Goal: Task Accomplishment & Management: Complete application form

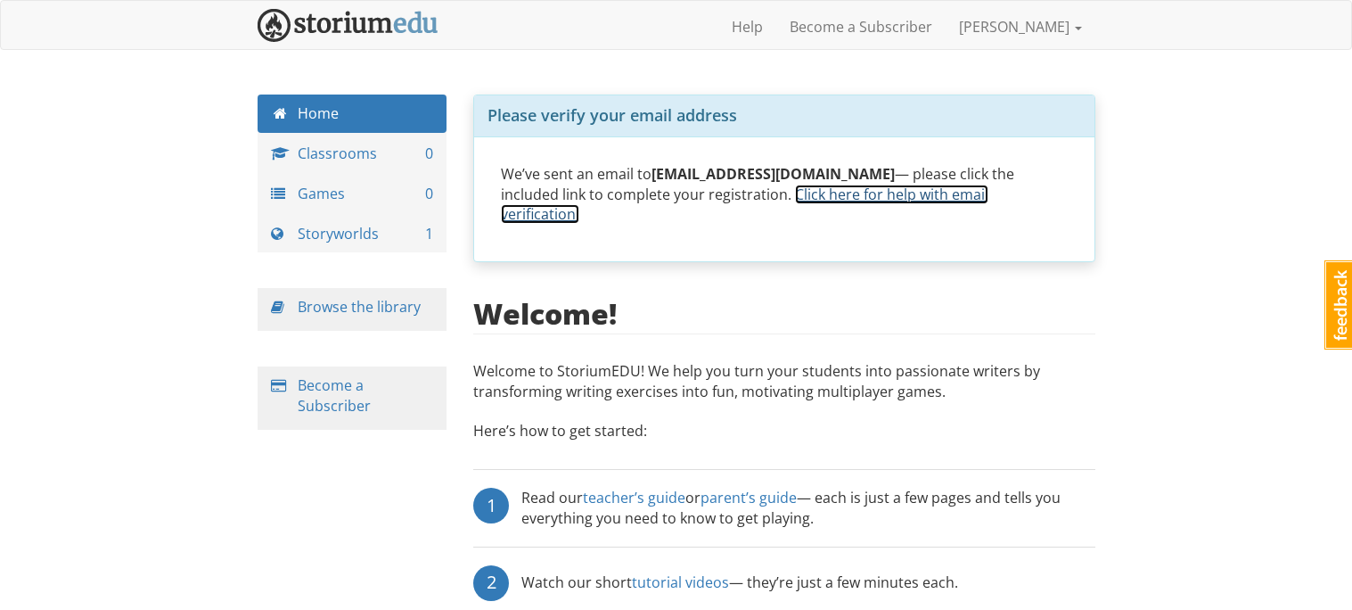
click at [806, 192] on link "Click here for help with email verification." at bounding box center [745, 205] width 488 height 40
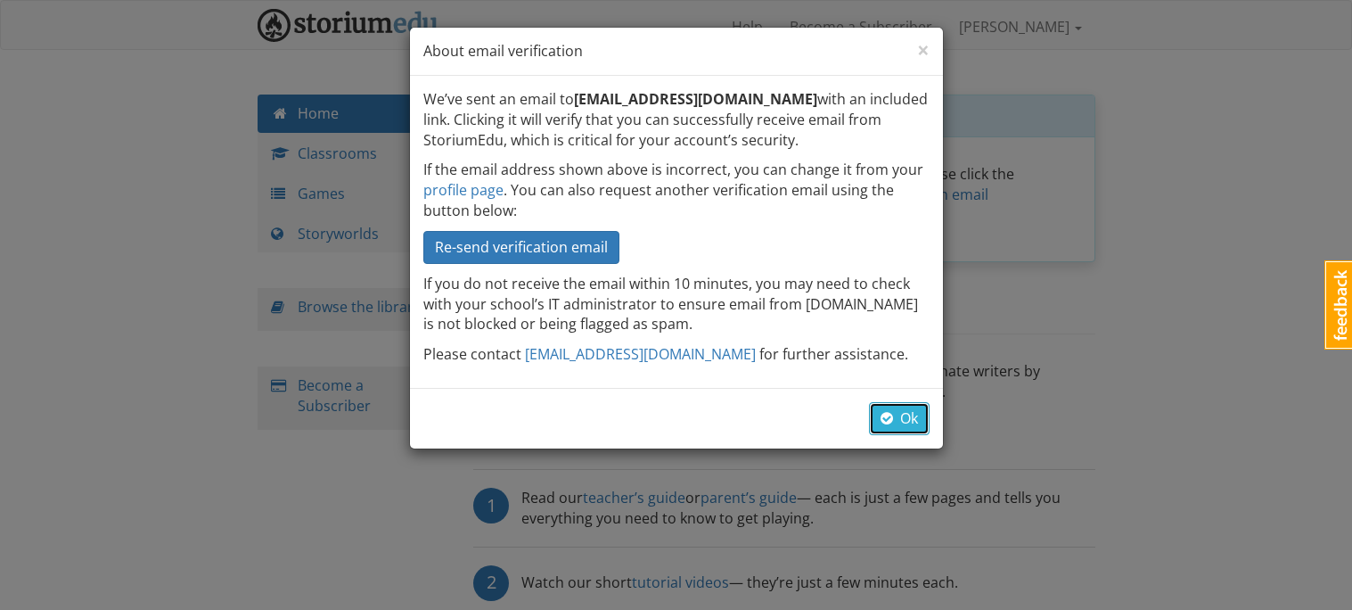
click at [918, 427] on button "Ok" at bounding box center [899, 418] width 61 height 33
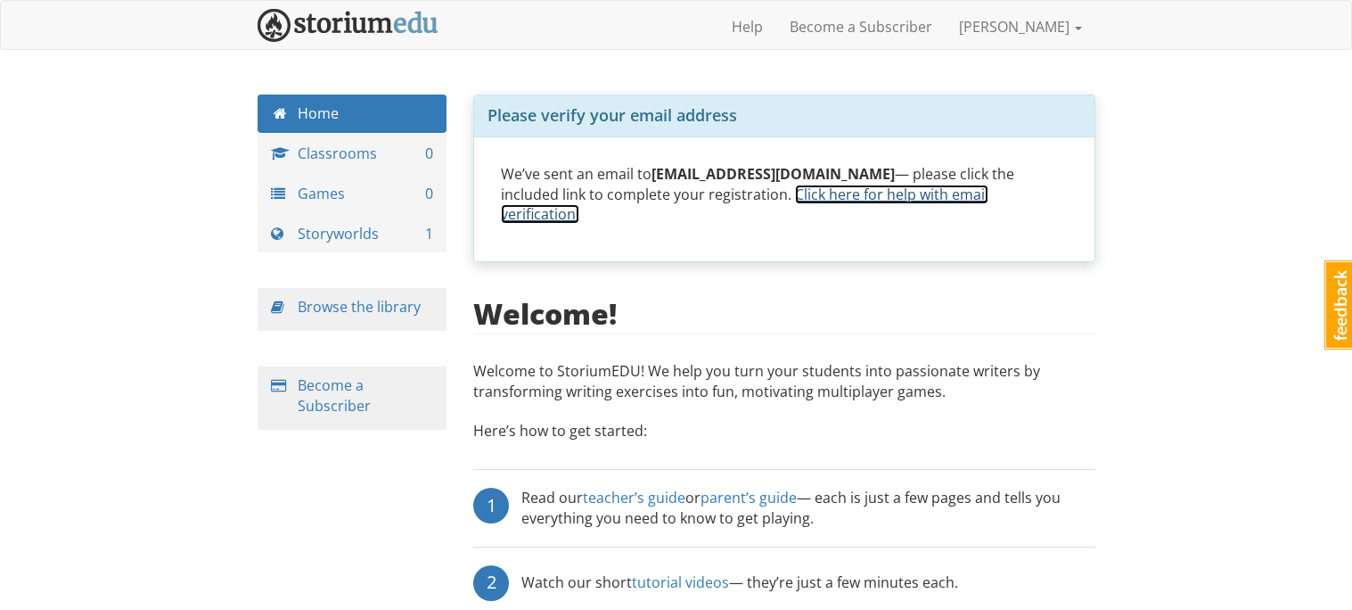
click at [770, 195] on link "Click here for help with email verification." at bounding box center [745, 205] width 488 height 40
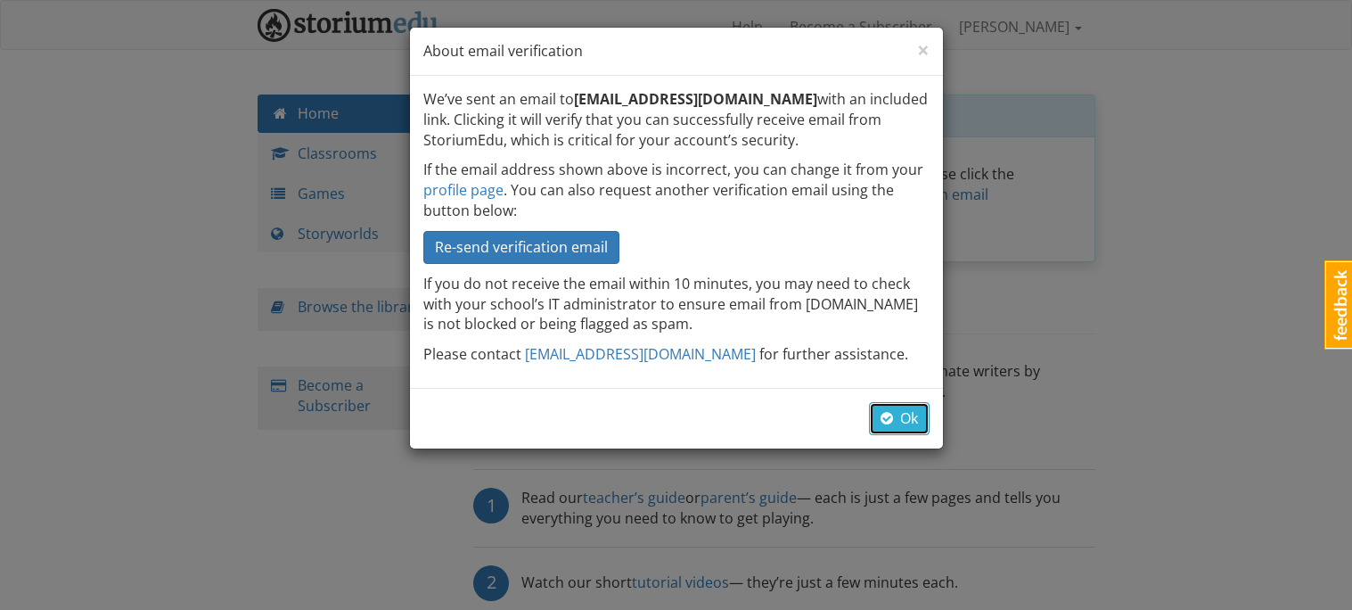
click at [904, 406] on button "Ok" at bounding box center [899, 418] width 61 height 33
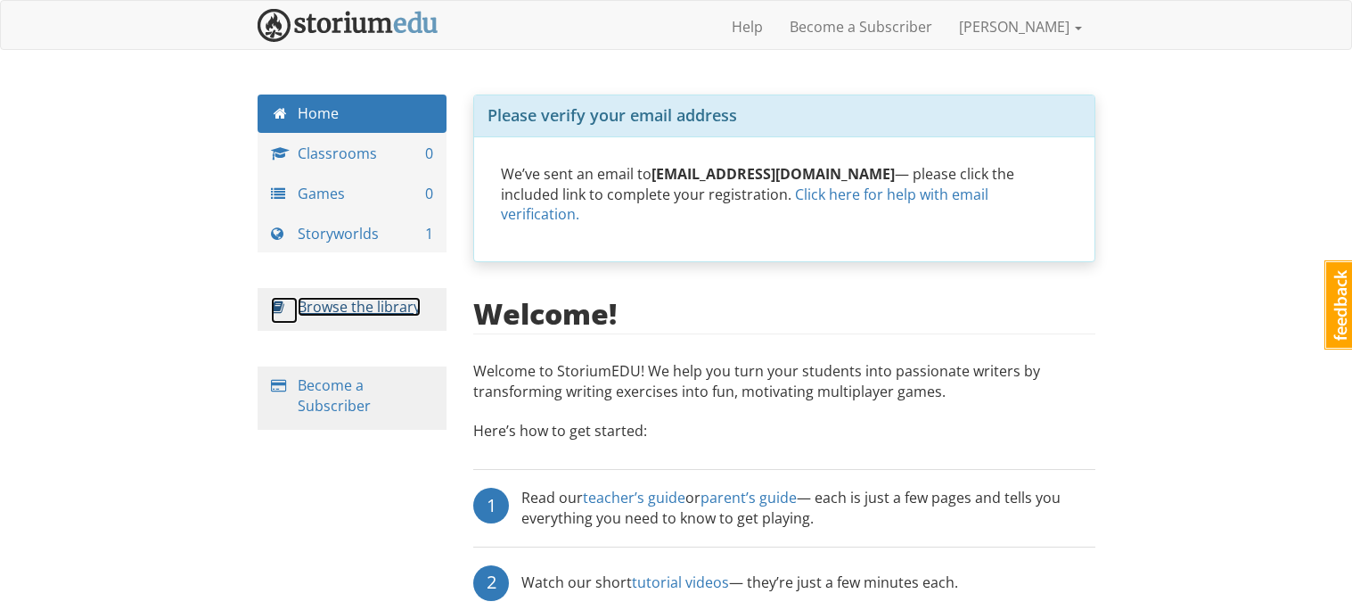
click at [295, 315] on span at bounding box center [284, 310] width 27 height 27
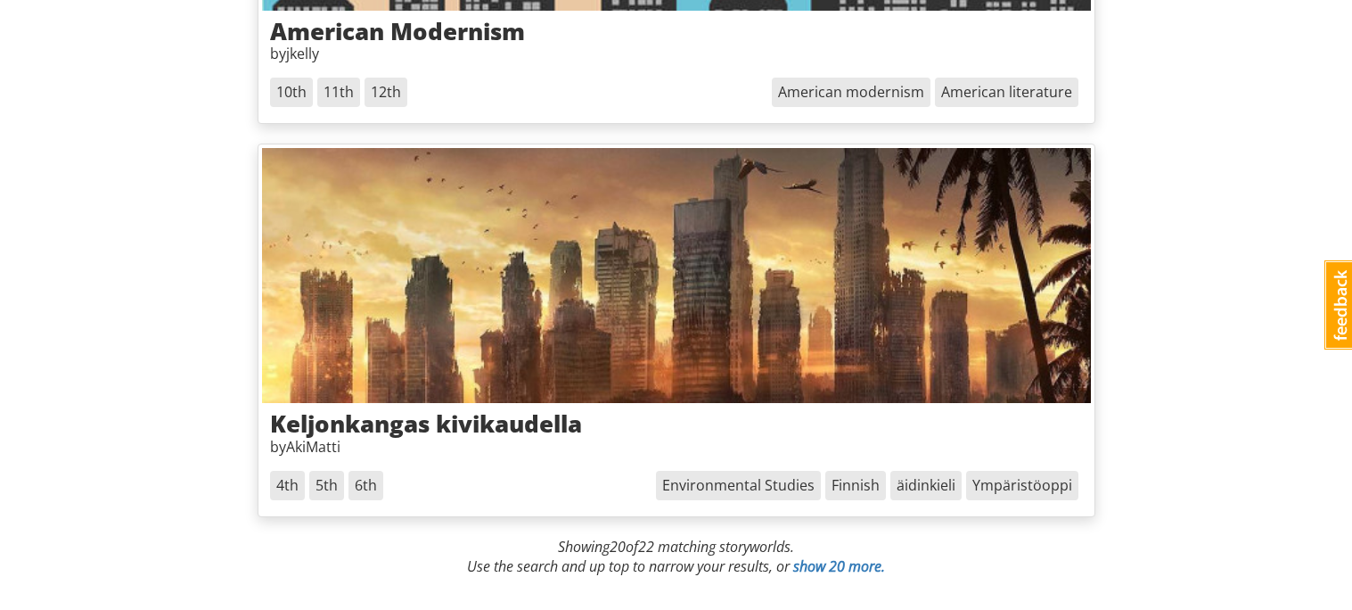
scroll to position [8098, 0]
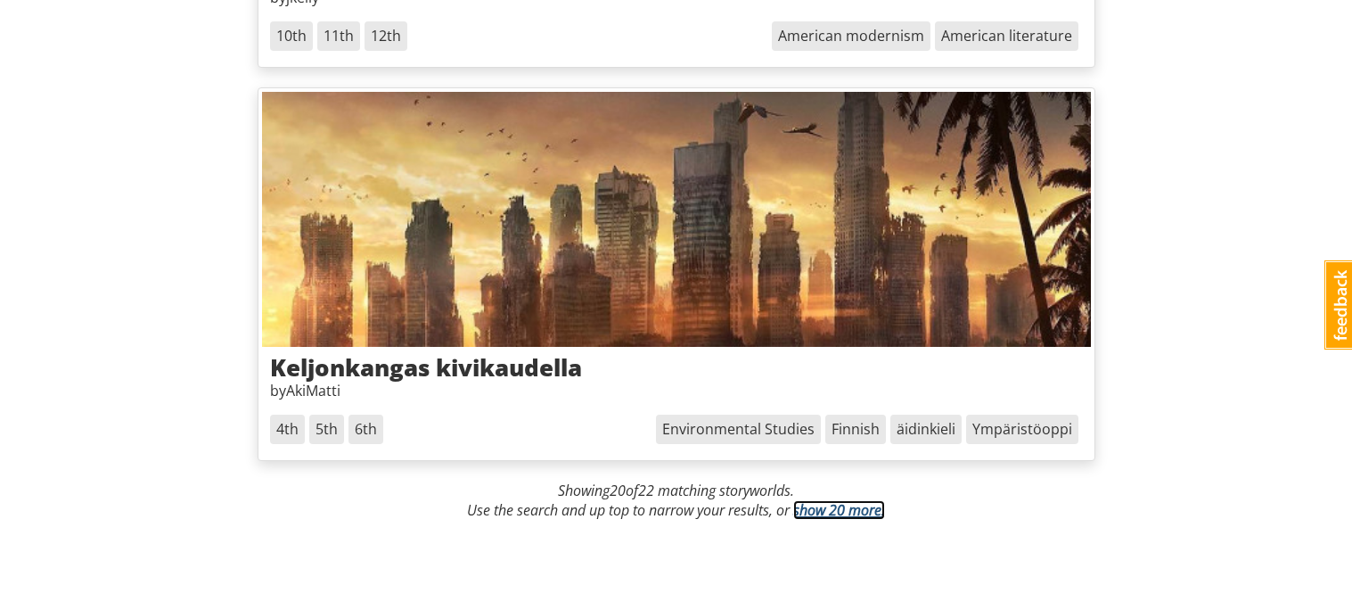
click at [821, 506] on link "show 20 more." at bounding box center [839, 510] width 92 height 20
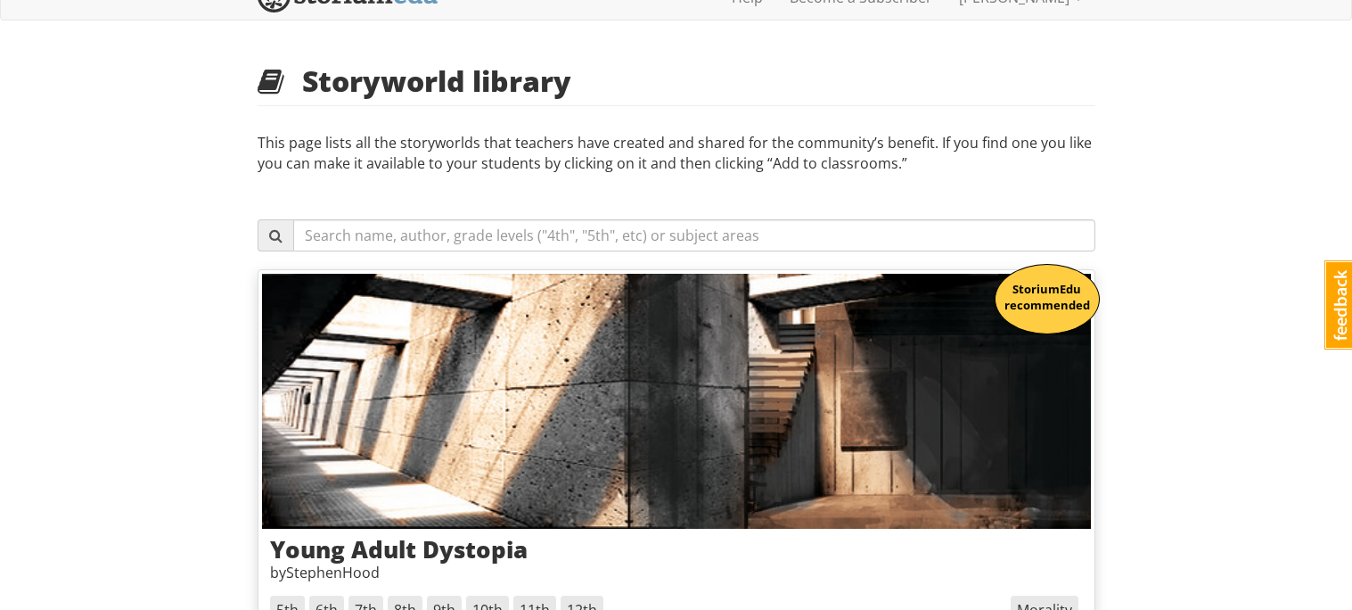
scroll to position [0, 0]
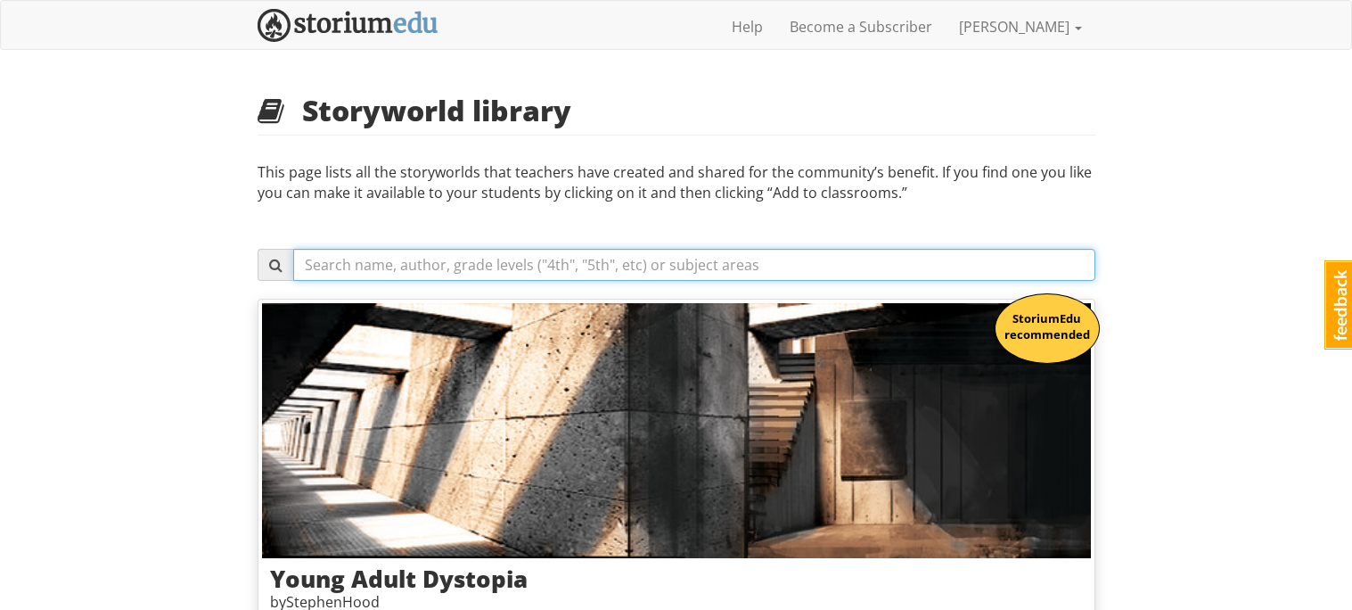
click at [468, 270] on input "text" at bounding box center [694, 265] width 802 height 32
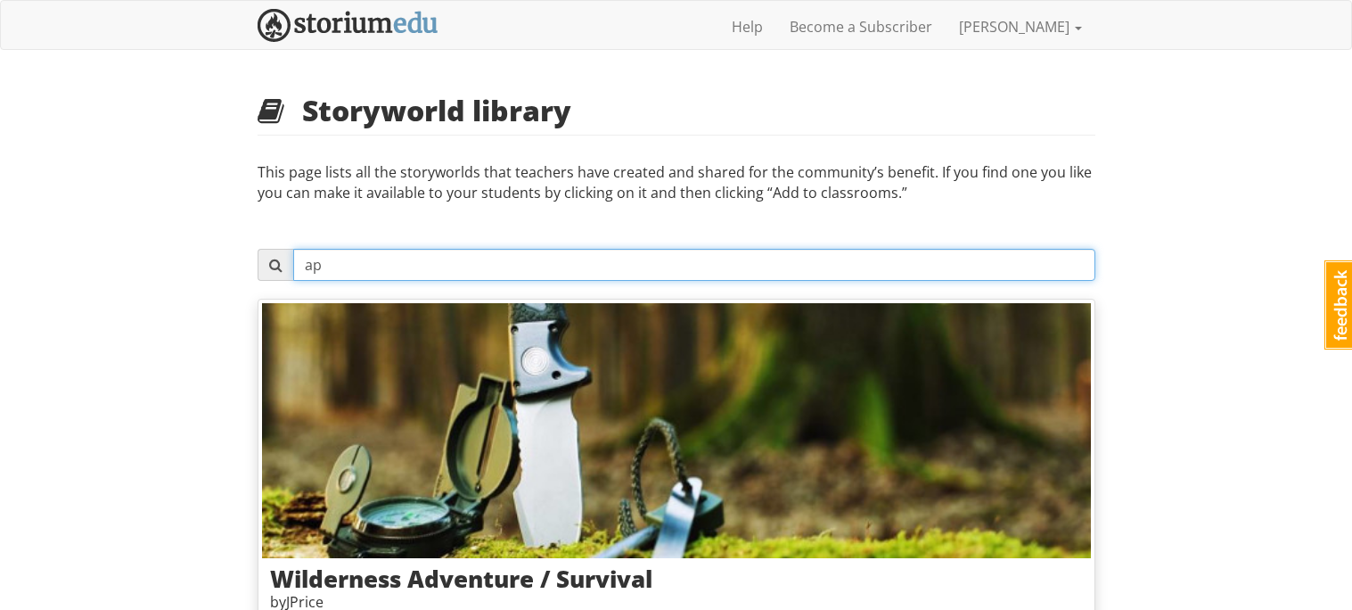
type input "a"
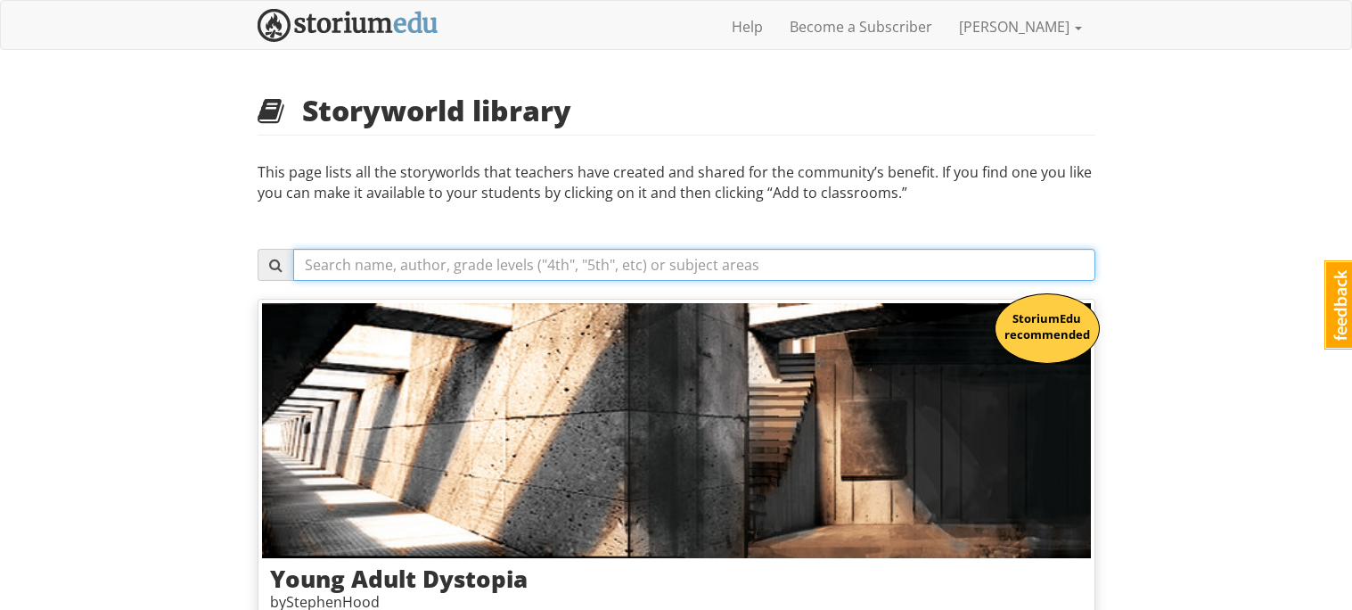
paste input "apocalypse"
type input "apocalypse"
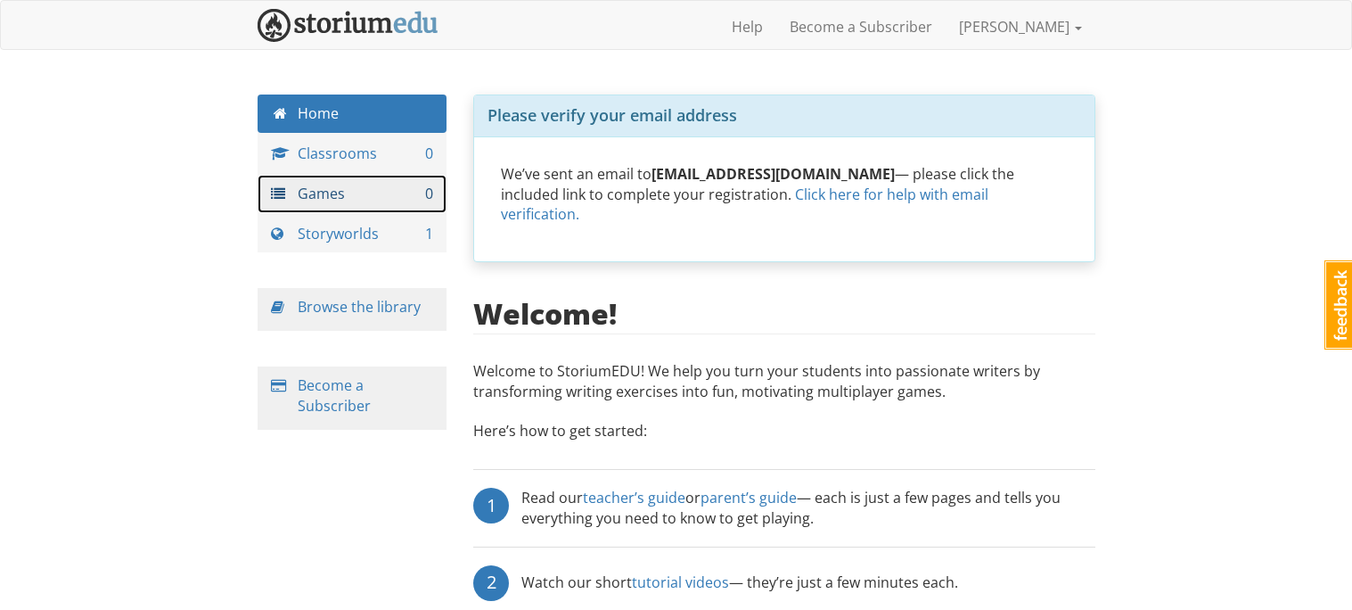
click at [284, 201] on span at bounding box center [284, 193] width 27 height 14
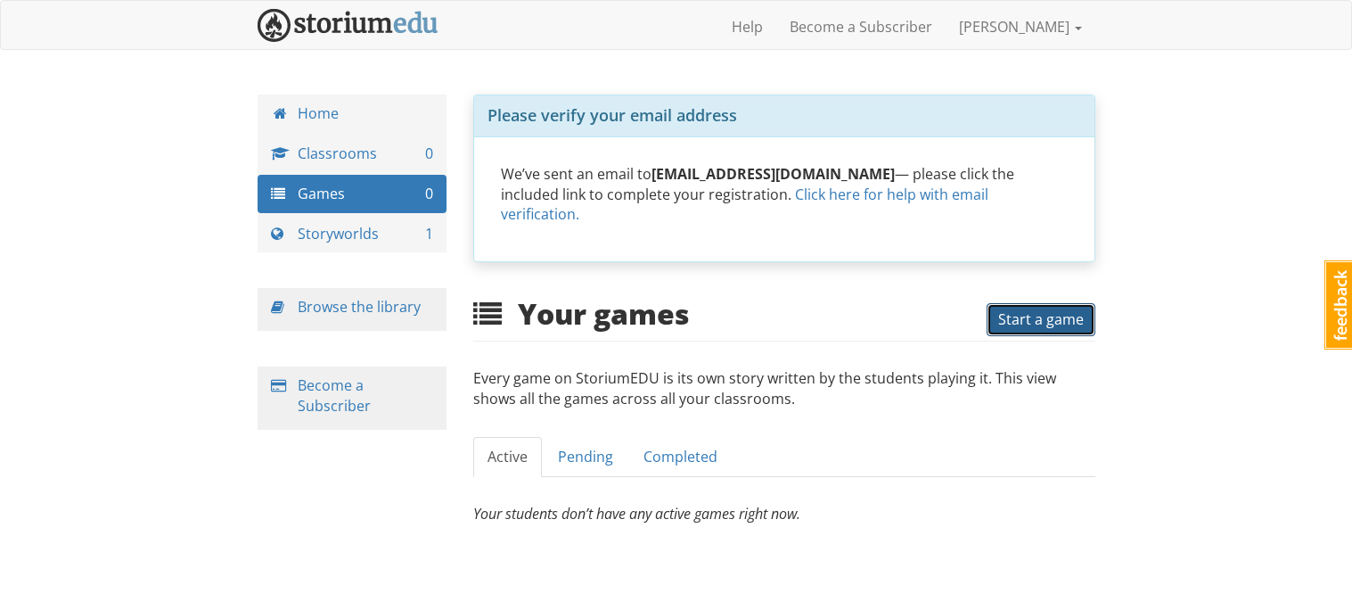
click at [1011, 309] on span "Start a game" at bounding box center [1041, 319] width 86 height 20
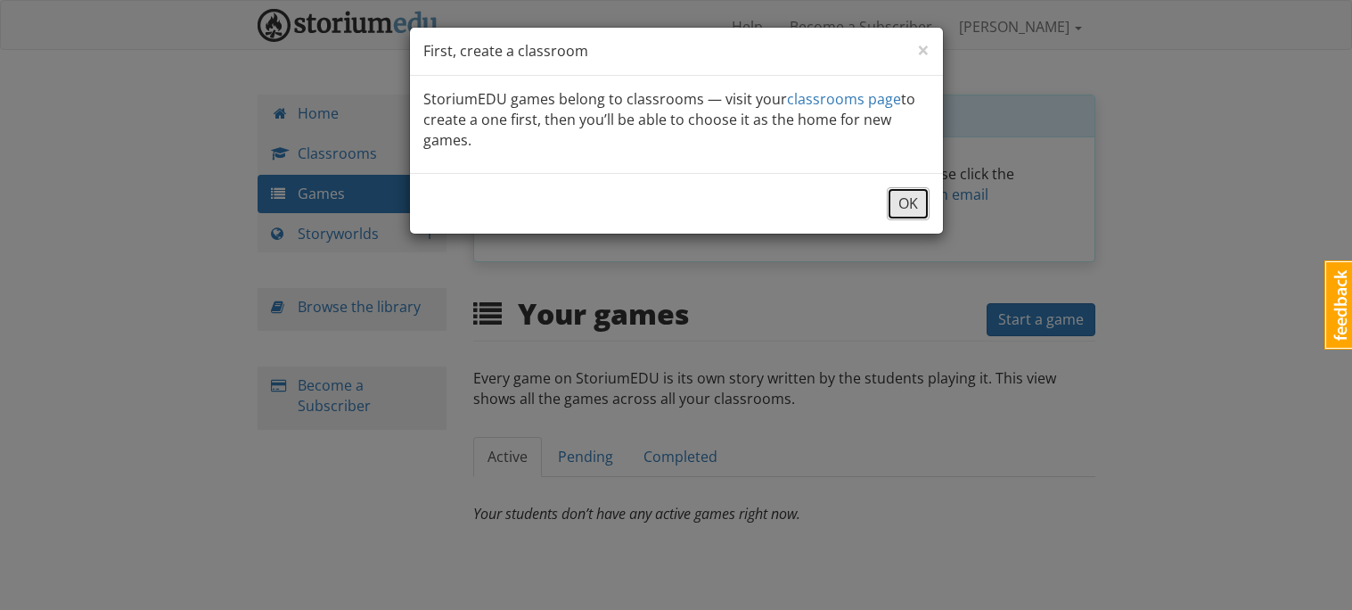
click at [888, 199] on button "OK" at bounding box center [908, 203] width 43 height 33
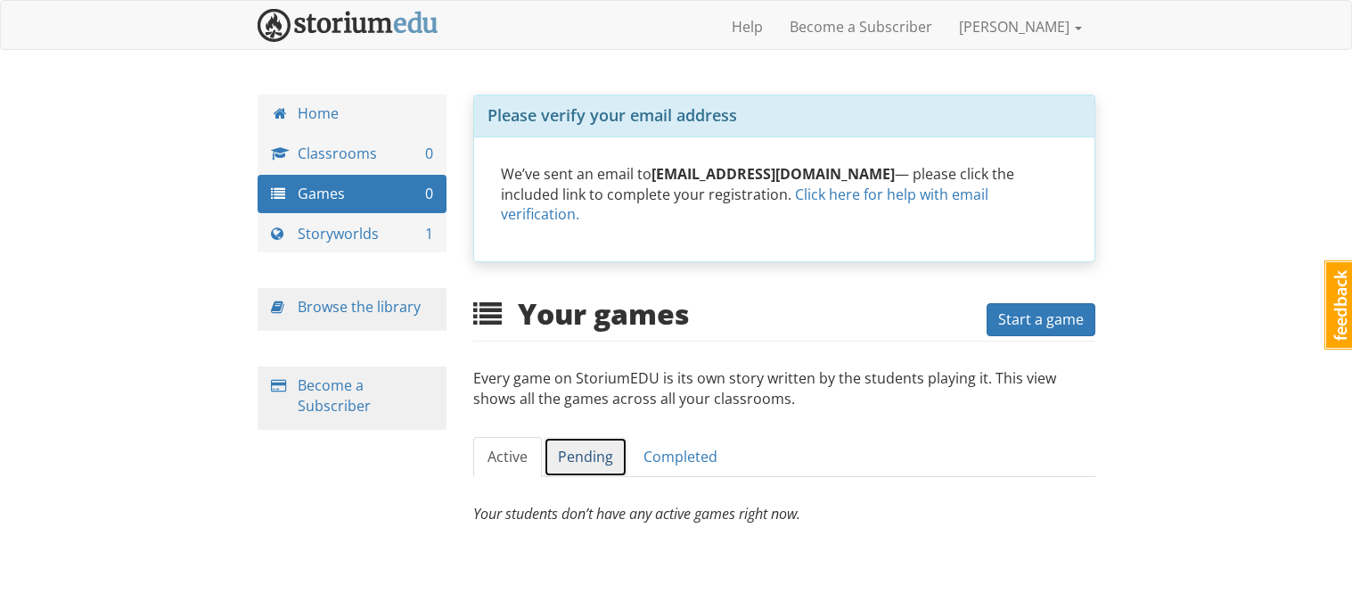
click at [601, 439] on link "Pending" at bounding box center [586, 457] width 84 height 40
click at [506, 437] on link "Active" at bounding box center [507, 457] width 69 height 40
click at [1049, 309] on span "Start a game" at bounding box center [1041, 319] width 86 height 20
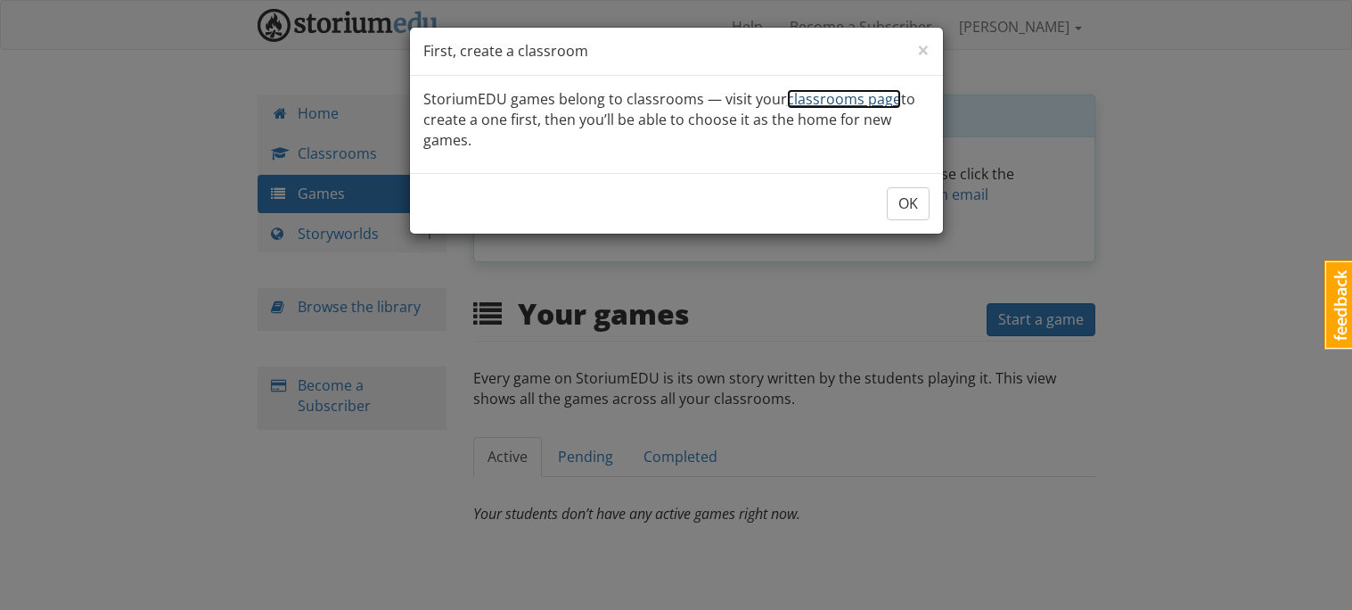
click at [848, 106] on link "classrooms page" at bounding box center [844, 99] width 114 height 20
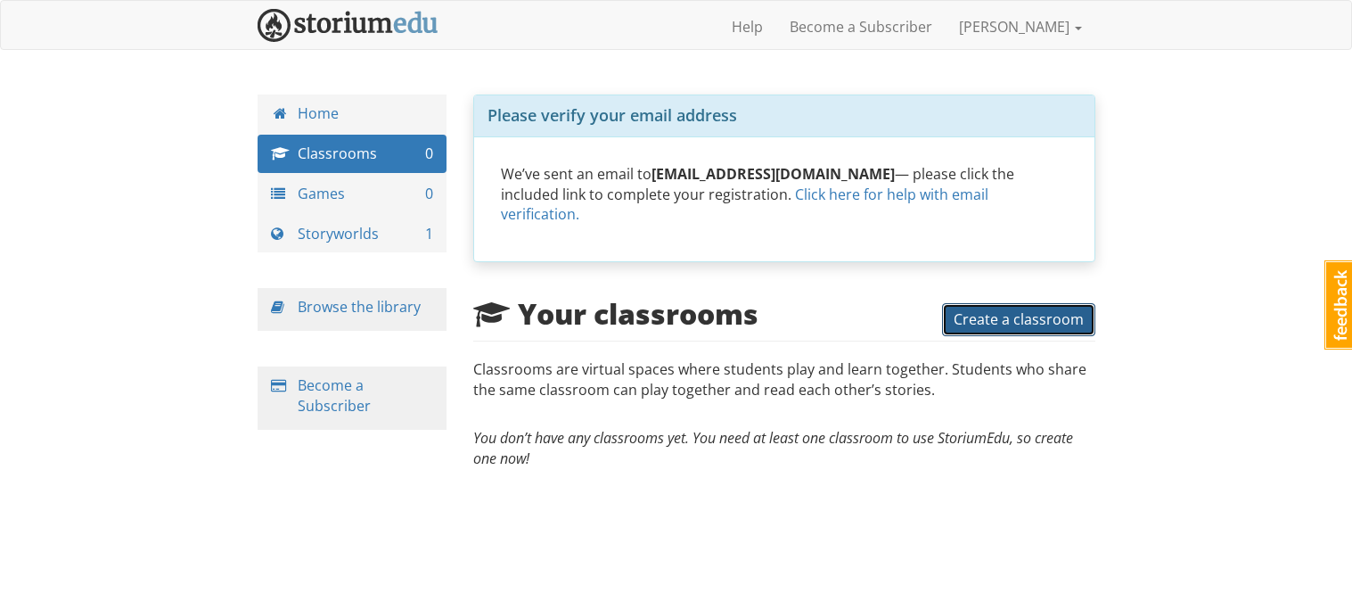
click at [1022, 309] on span "Create a classroom" at bounding box center [1019, 319] width 130 height 20
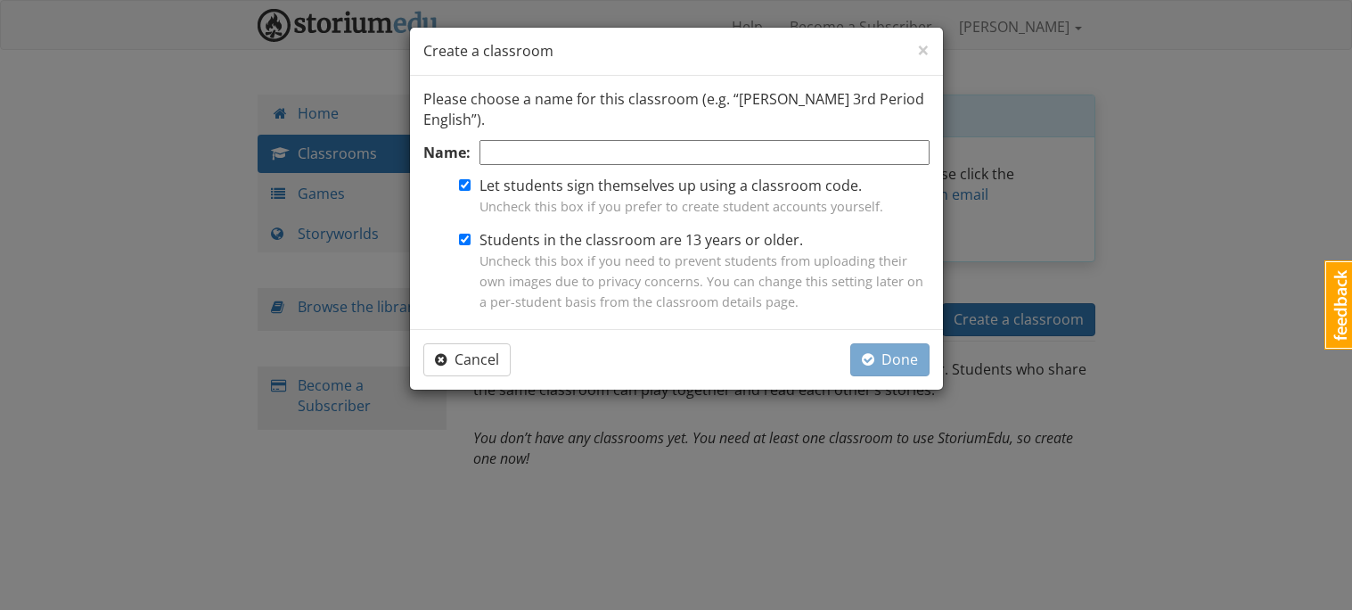
click at [678, 151] on input "Name:" at bounding box center [705, 153] width 450 height 26
type input "[PERSON_NAME]"
click at [897, 369] on button "Done" at bounding box center [889, 359] width 79 height 33
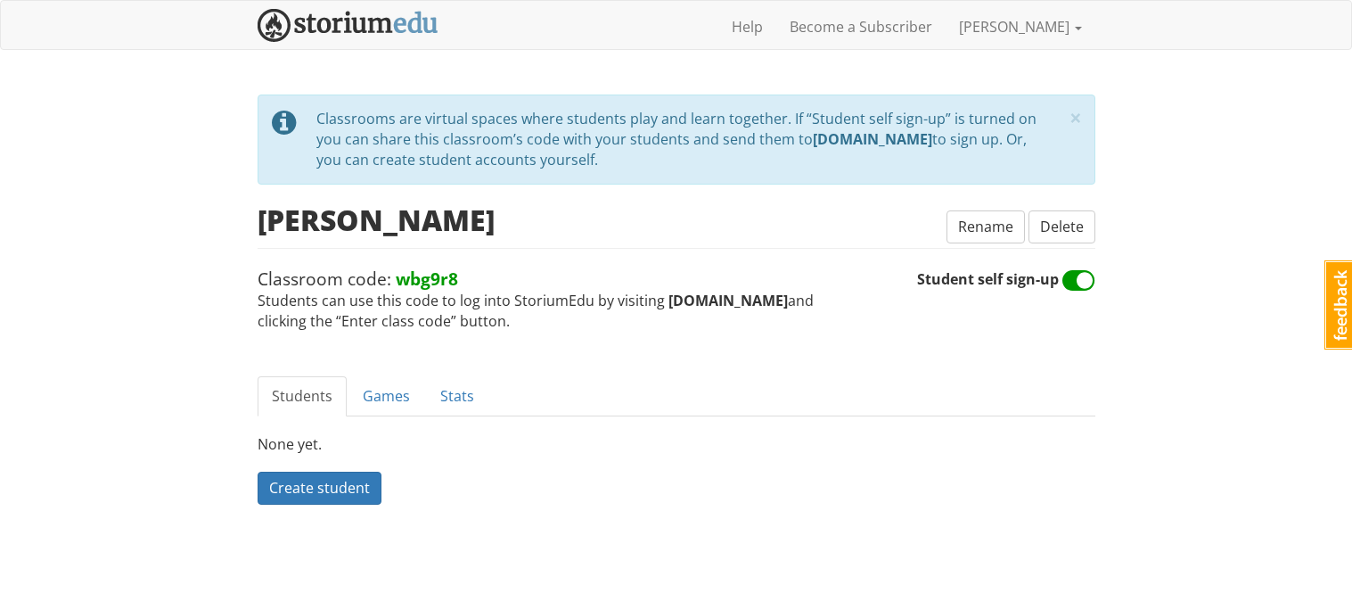
click at [412, 283] on strong "wbg9r8" at bounding box center [427, 279] width 62 height 24
click at [377, 393] on link "Games" at bounding box center [387, 396] width 76 height 40
click at [361, 493] on span "Create a game" at bounding box center [317, 488] width 97 height 20
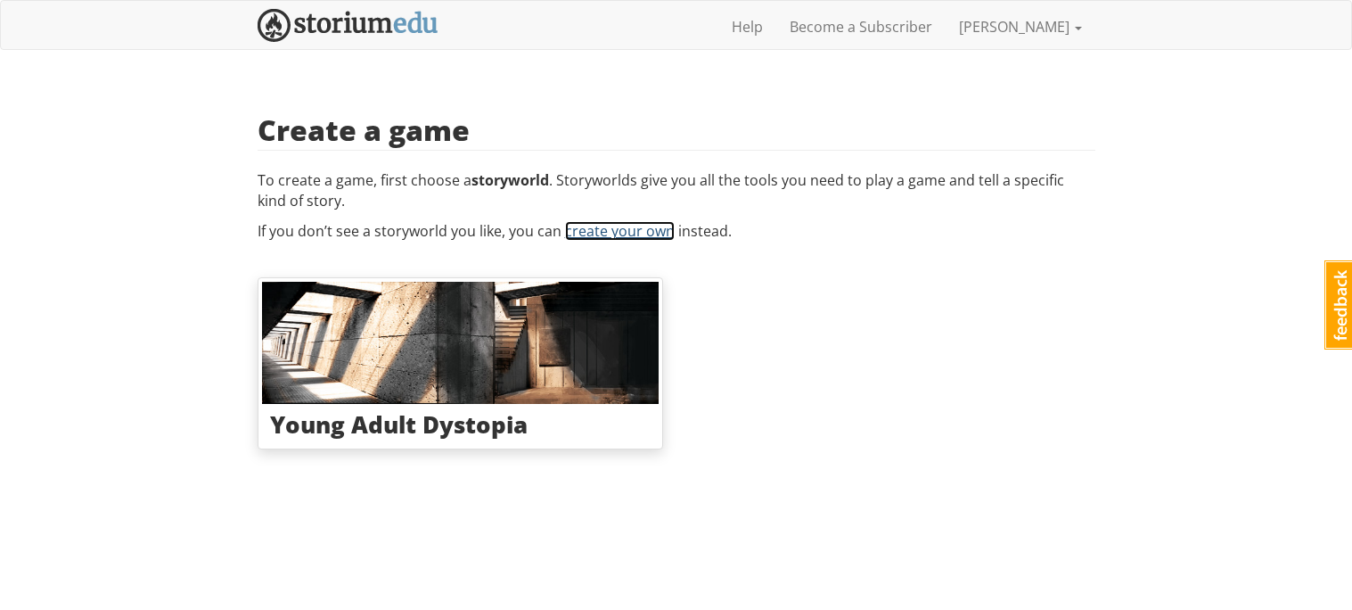
click at [621, 222] on link "create your own" at bounding box center [620, 231] width 110 height 20
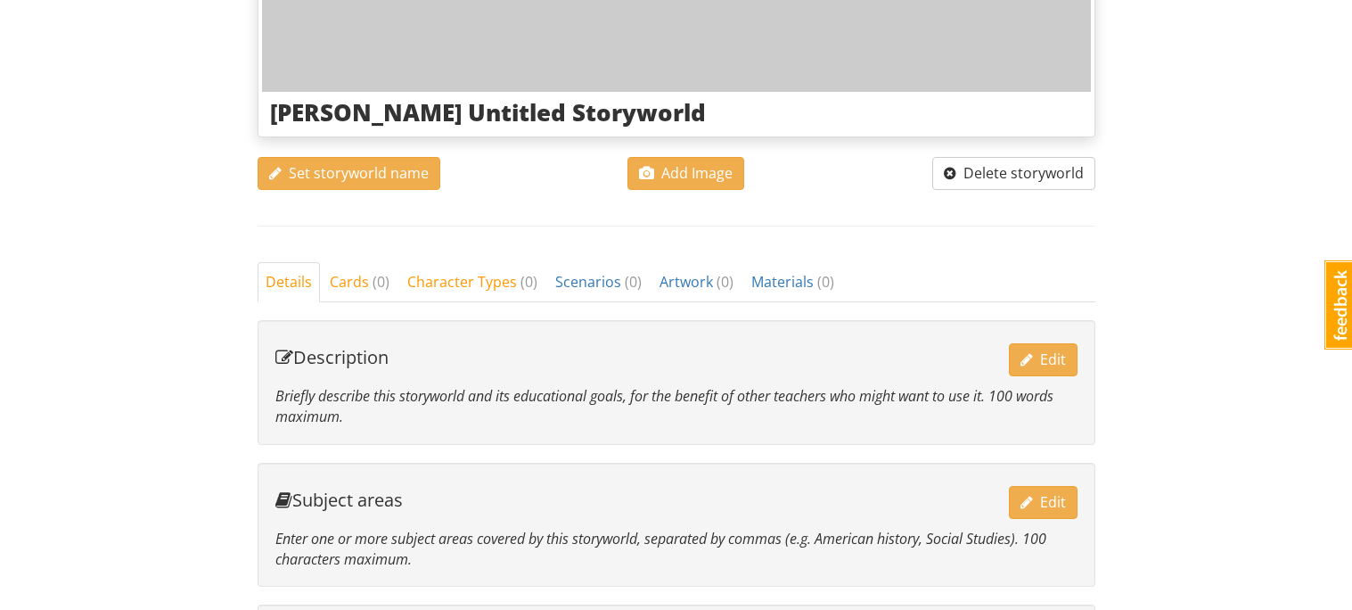
scroll to position [482, 0]
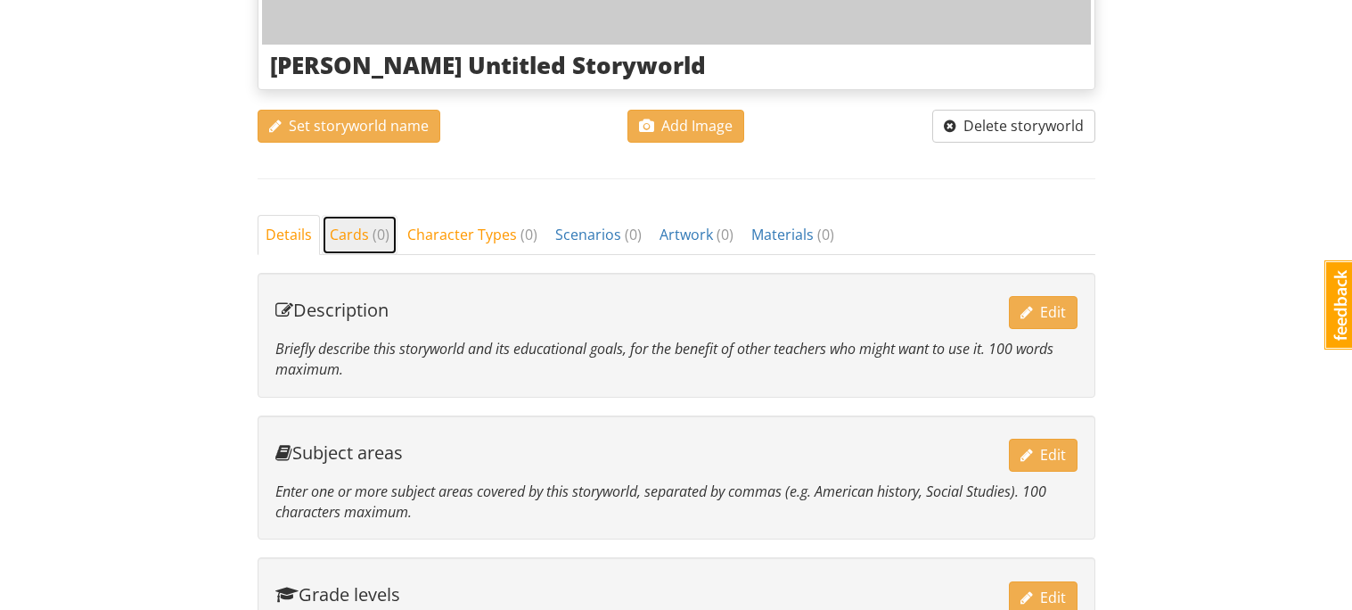
click at [356, 222] on link "Cards ( 0 )" at bounding box center [360, 235] width 76 height 40
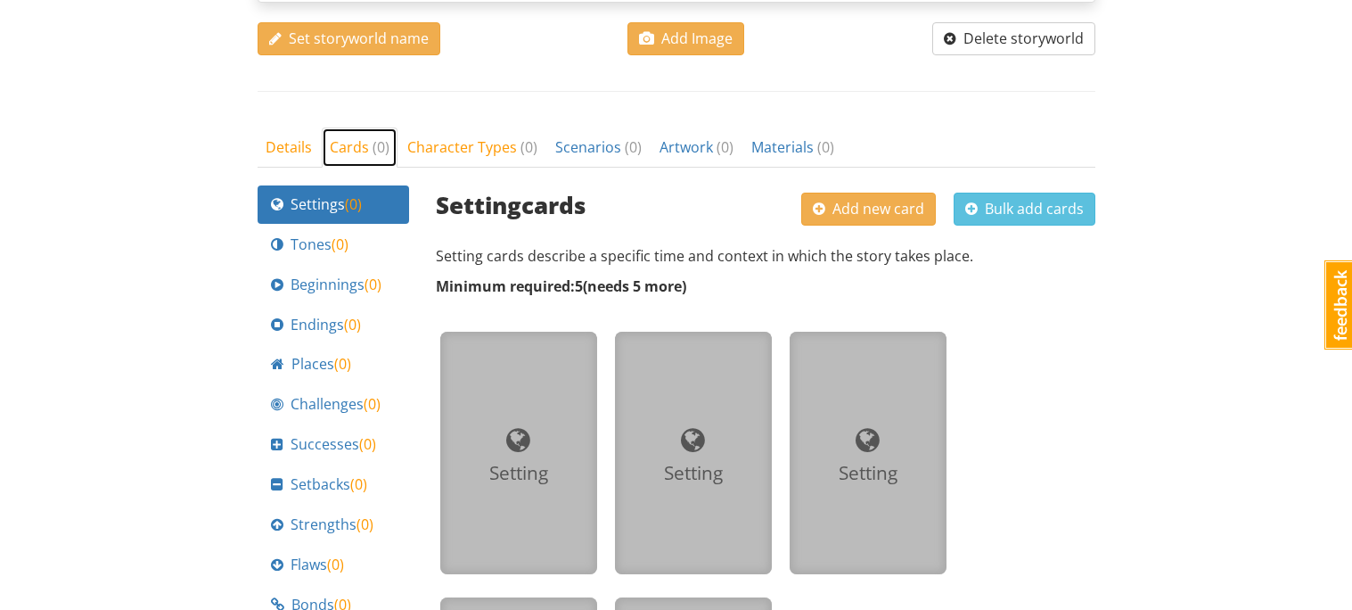
scroll to position [571, 0]
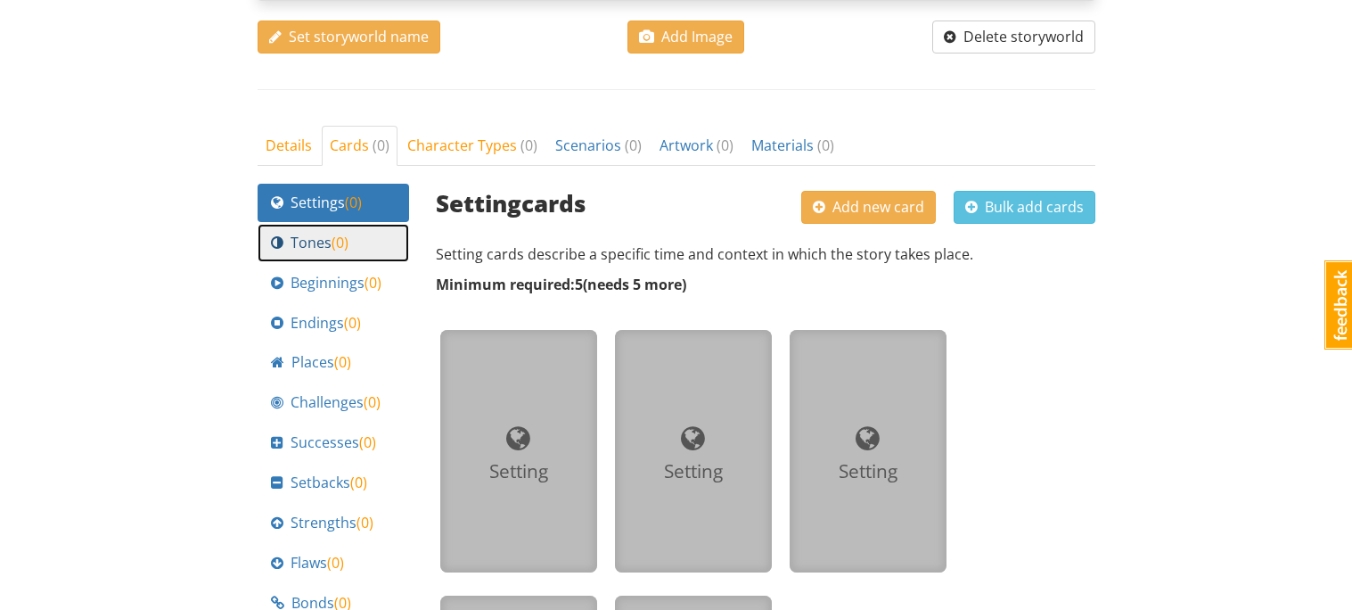
click at [327, 234] on span "Tones ( 0 )" at bounding box center [320, 243] width 58 height 21
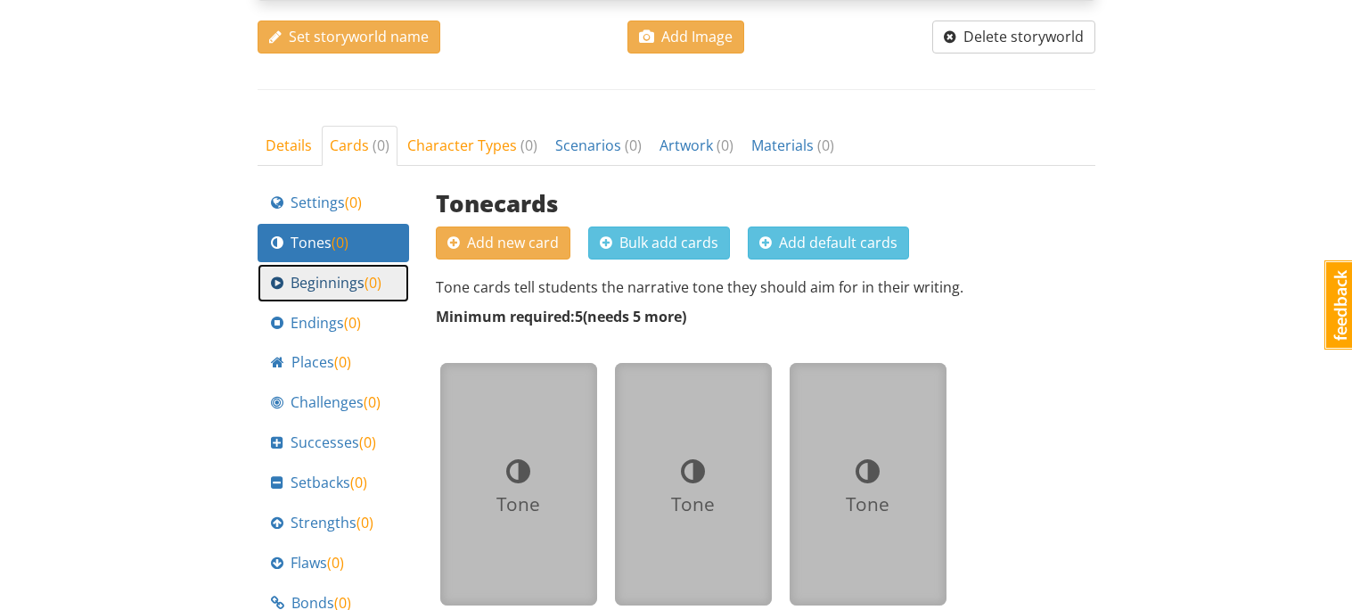
click at [333, 271] on link "Beginnings ( 0 )" at bounding box center [334, 283] width 152 height 38
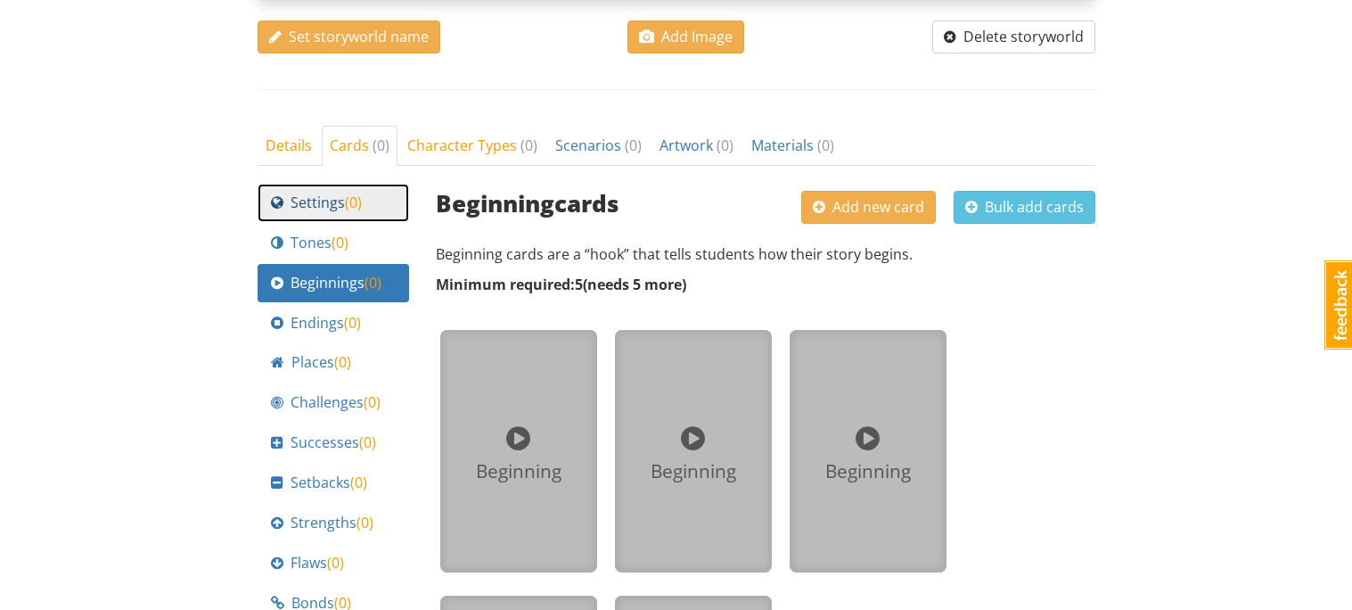
click at [275, 198] on span at bounding box center [277, 202] width 12 height 14
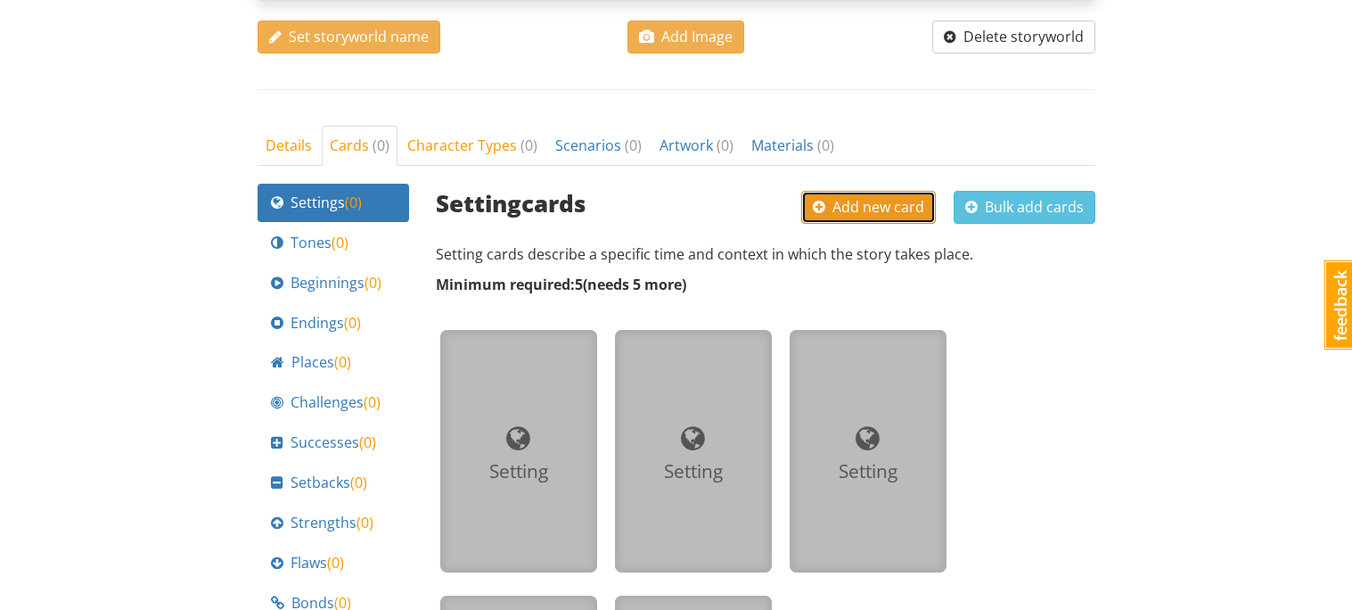
click at [849, 222] on button "Add new card" at bounding box center [868, 207] width 135 height 33
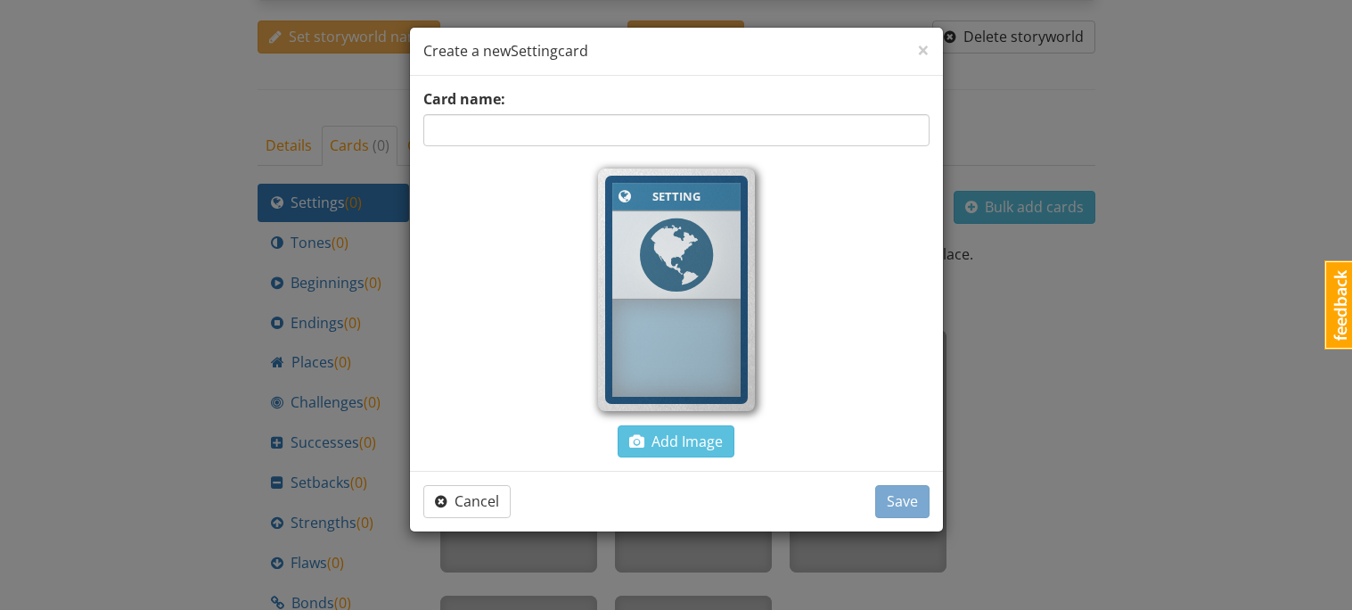
click at [653, 242] on span at bounding box center [676, 255] width 73 height 86
click at [920, 60] on span "×" at bounding box center [923, 49] width 12 height 29
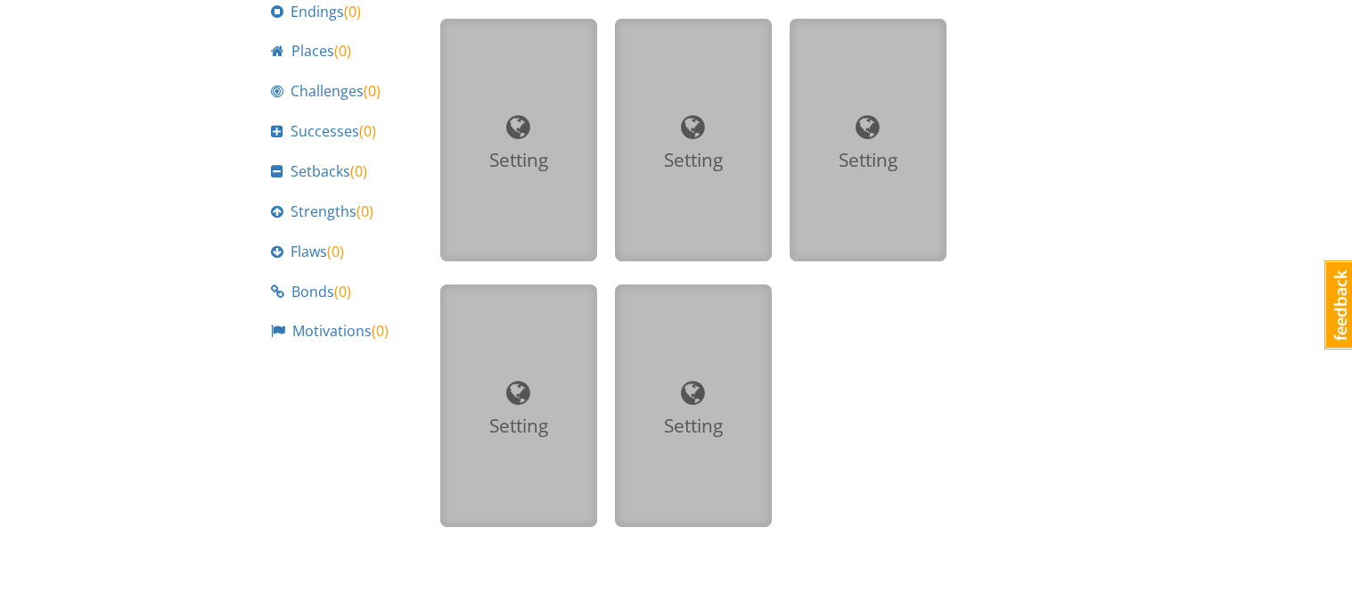
scroll to position [891, 0]
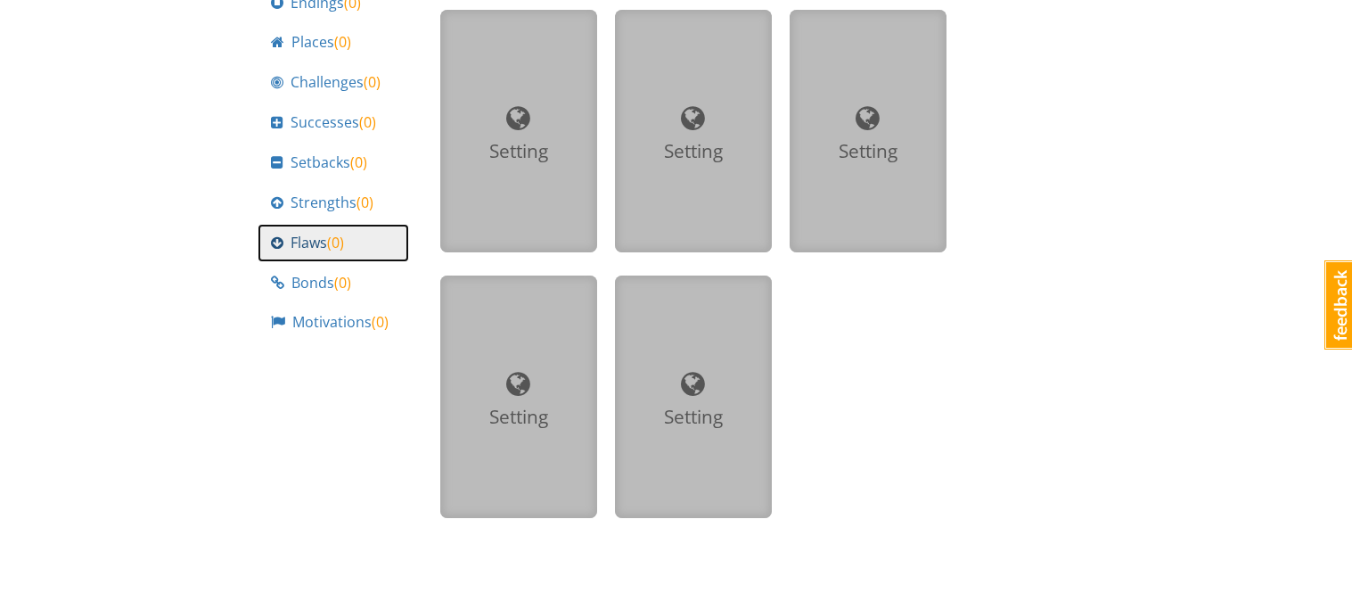
click at [310, 253] on link "Flaws ( 0 )" at bounding box center [334, 243] width 152 height 38
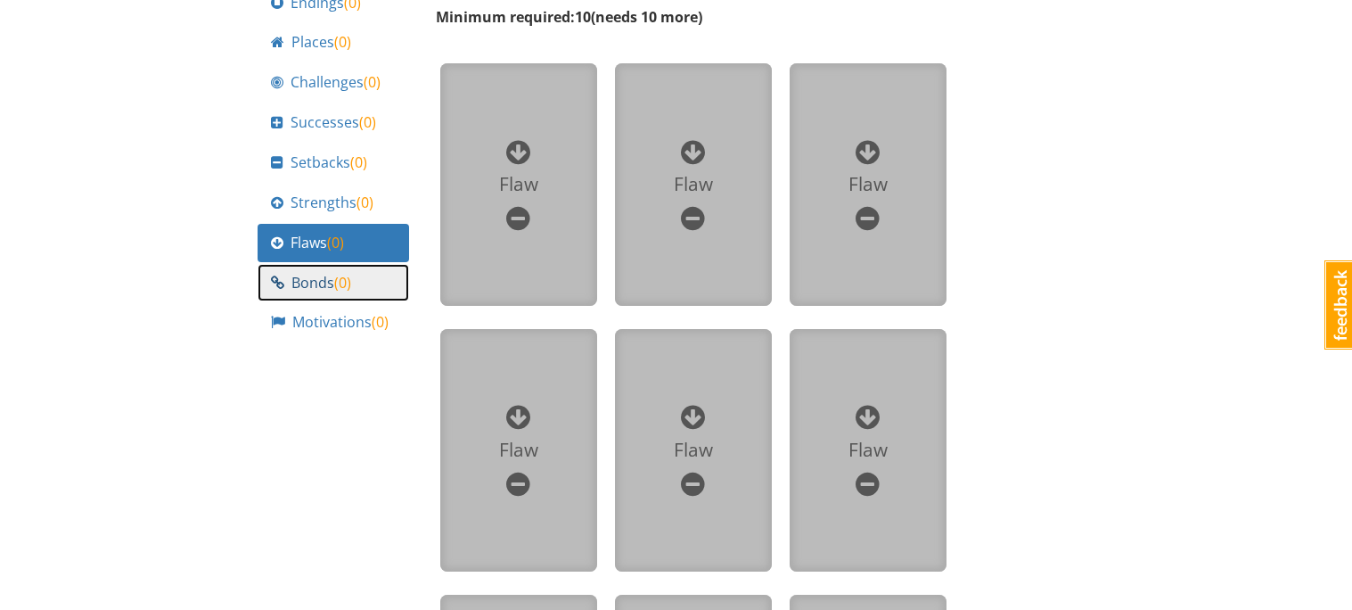
click at [327, 277] on span "Bonds ( 0 )" at bounding box center [321, 283] width 60 height 21
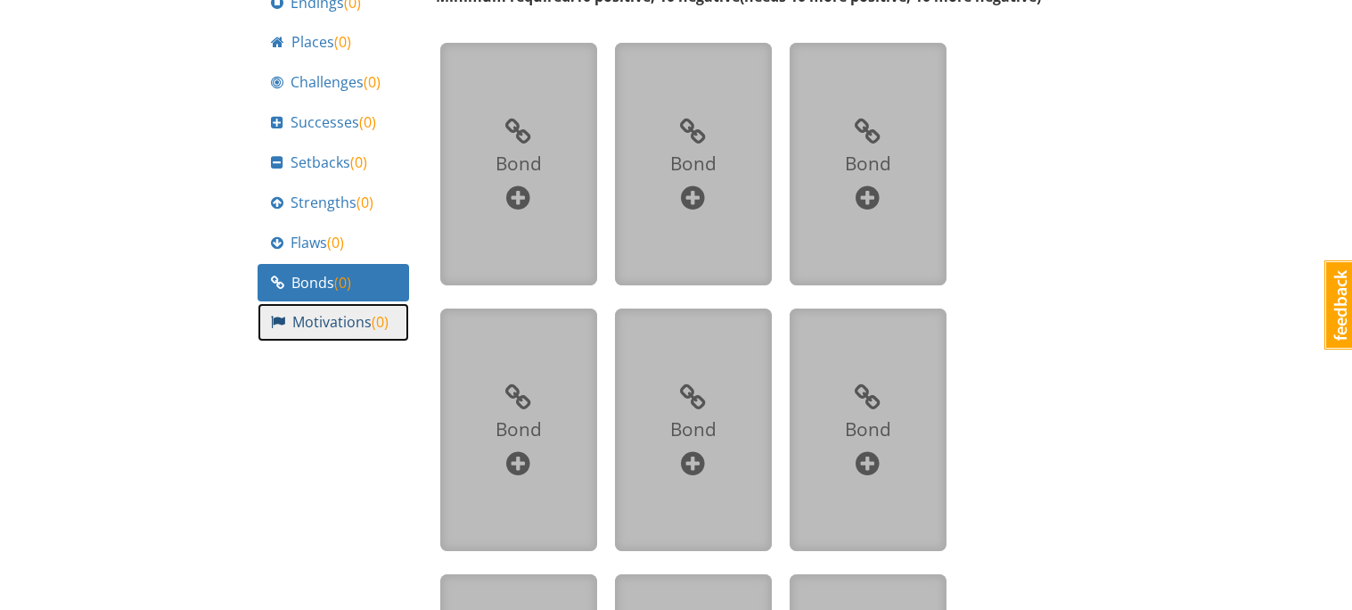
click at [316, 304] on link "Motivations ( 0 )" at bounding box center [334, 322] width 152 height 38
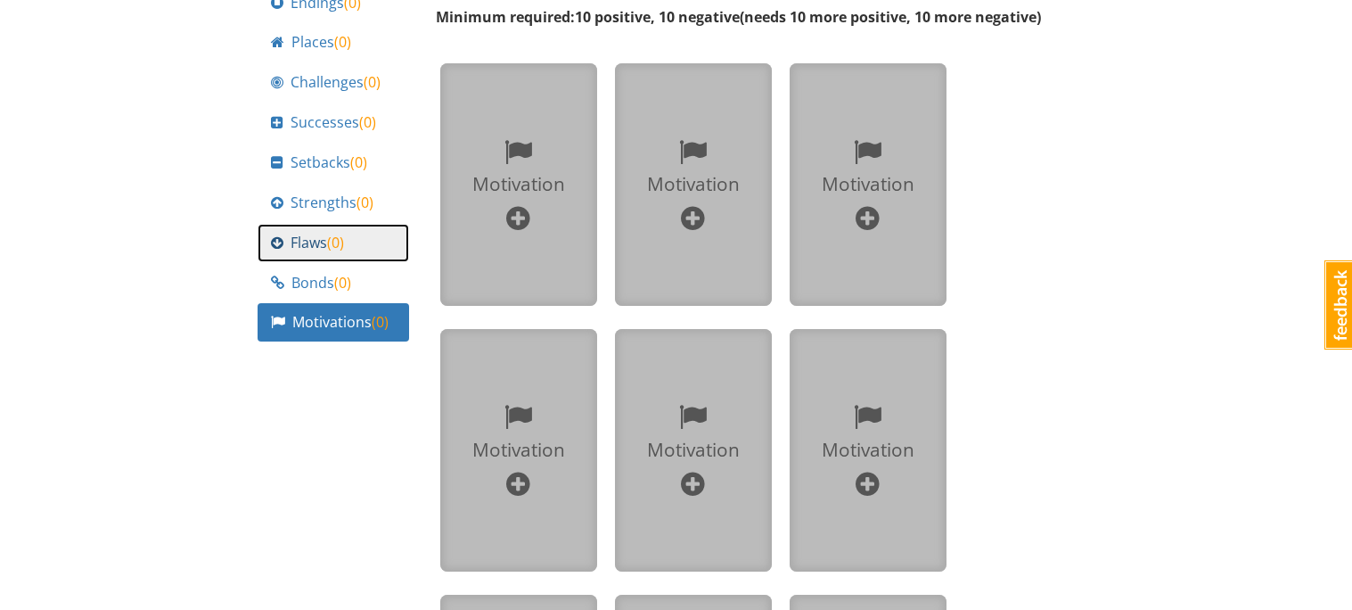
click at [307, 257] on link "Flaws ( 0 )" at bounding box center [334, 243] width 152 height 38
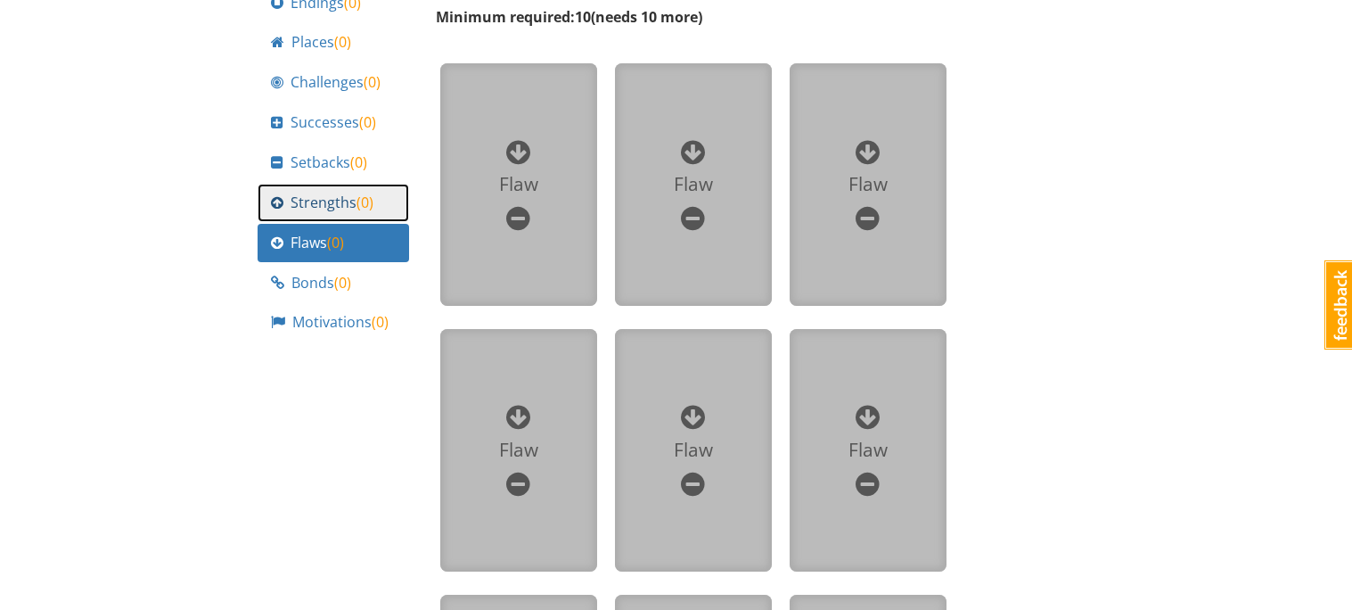
click at [349, 199] on span "Strengths ( 0 )" at bounding box center [332, 203] width 83 height 21
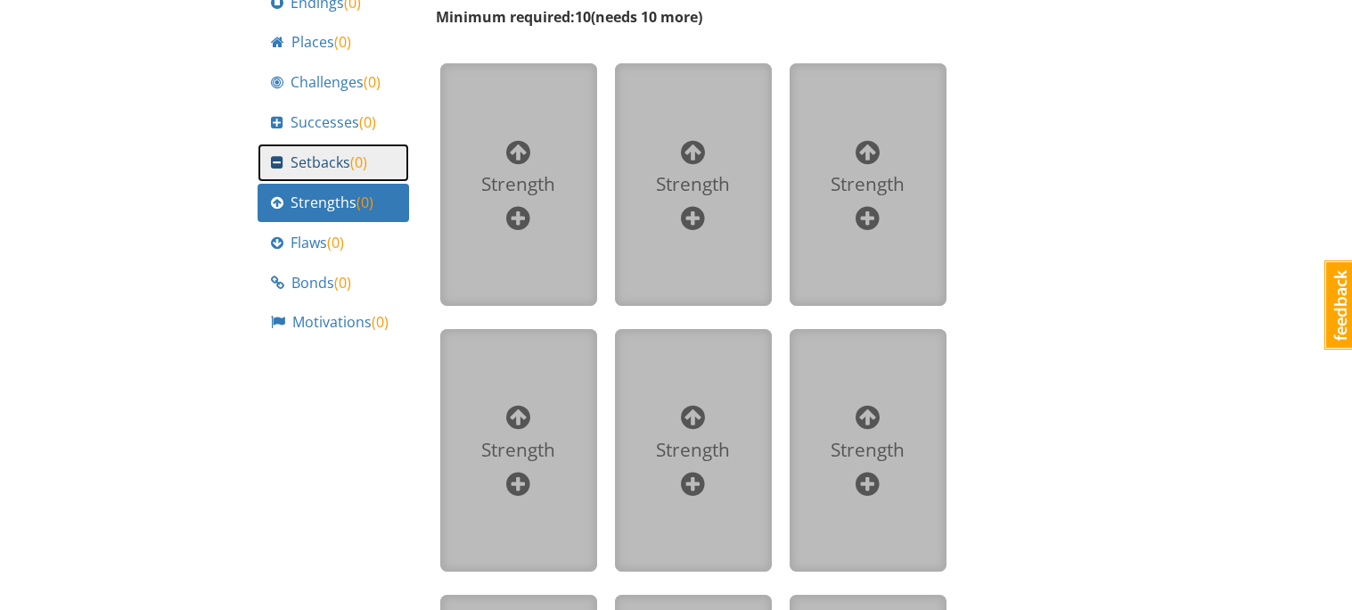
click at [292, 171] on span "Setbacks ( 0 )" at bounding box center [329, 162] width 77 height 21
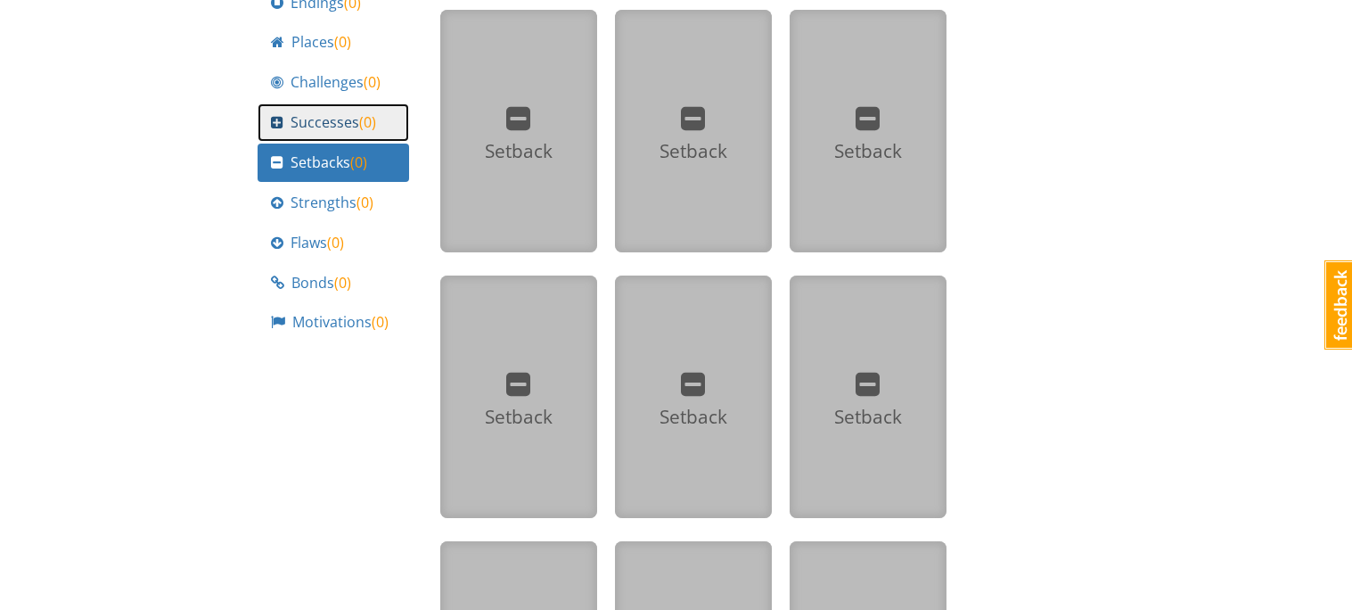
click at [330, 120] on span "Successes ( 0 )" at bounding box center [334, 122] width 86 height 21
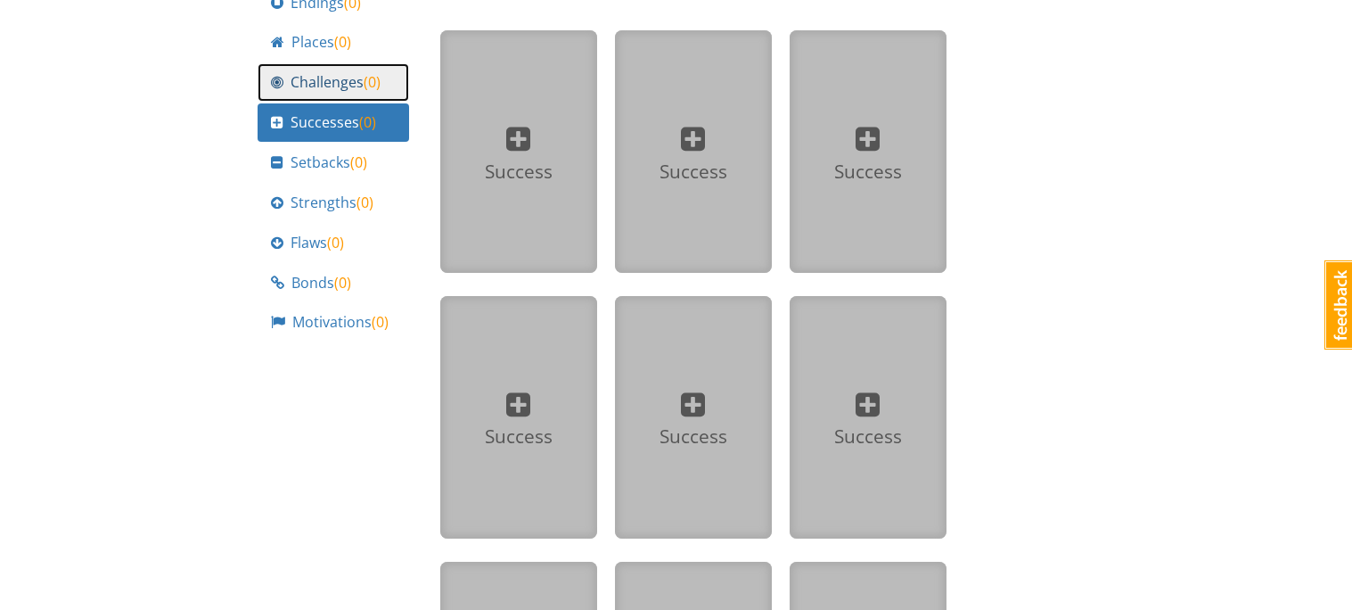
click at [389, 85] on div "Challenges ( 0 )" at bounding box center [333, 82] width 125 height 21
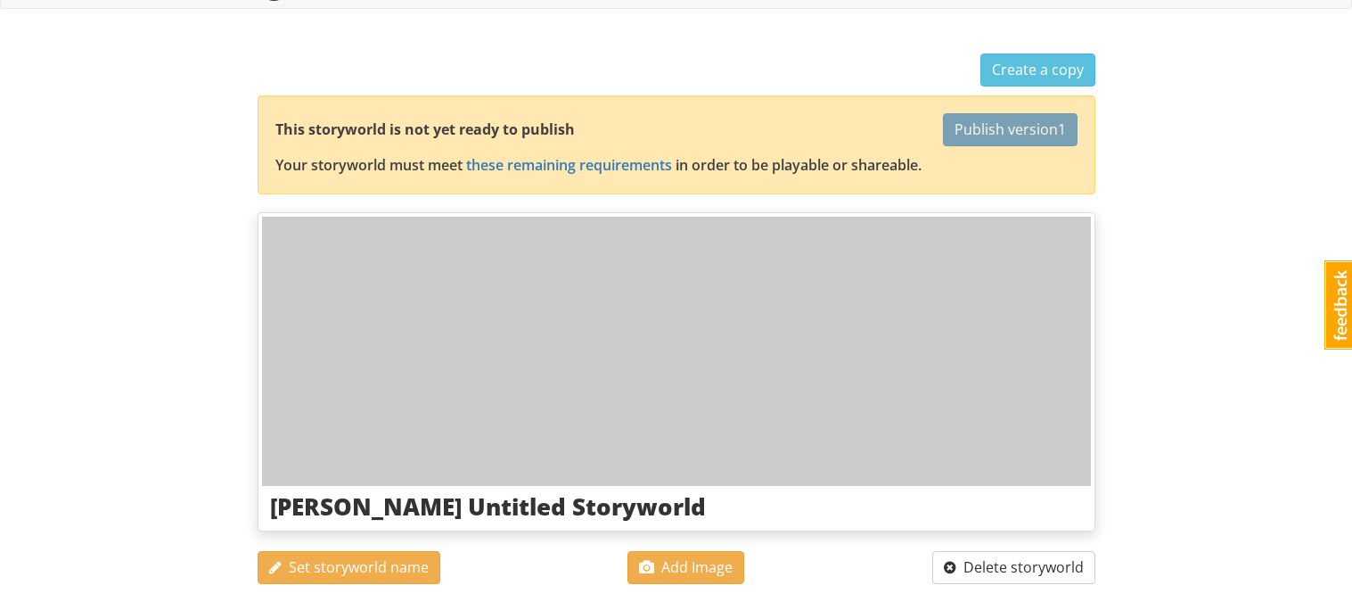
scroll to position [0, 0]
